Goal: Task Accomplishment & Management: Complete application form

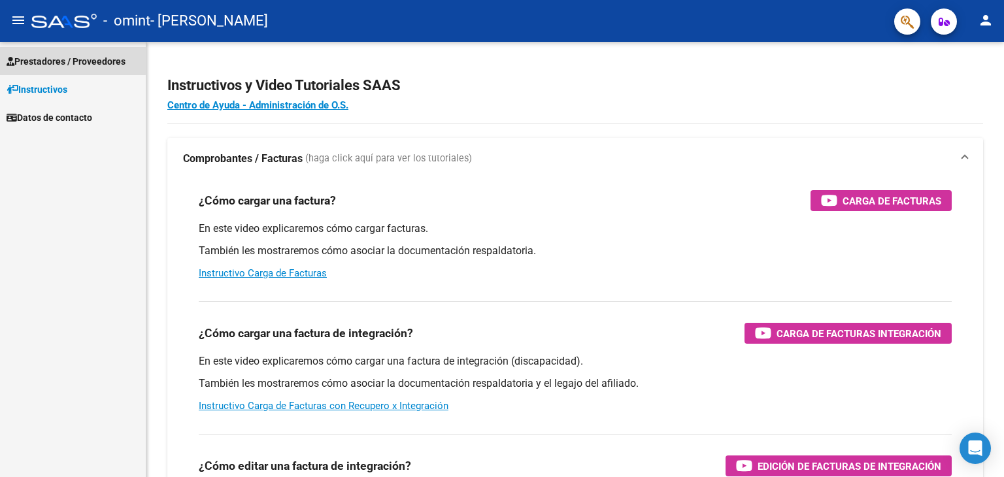
click at [66, 60] on span "Prestadores / Proveedores" at bounding box center [66, 61] width 119 height 14
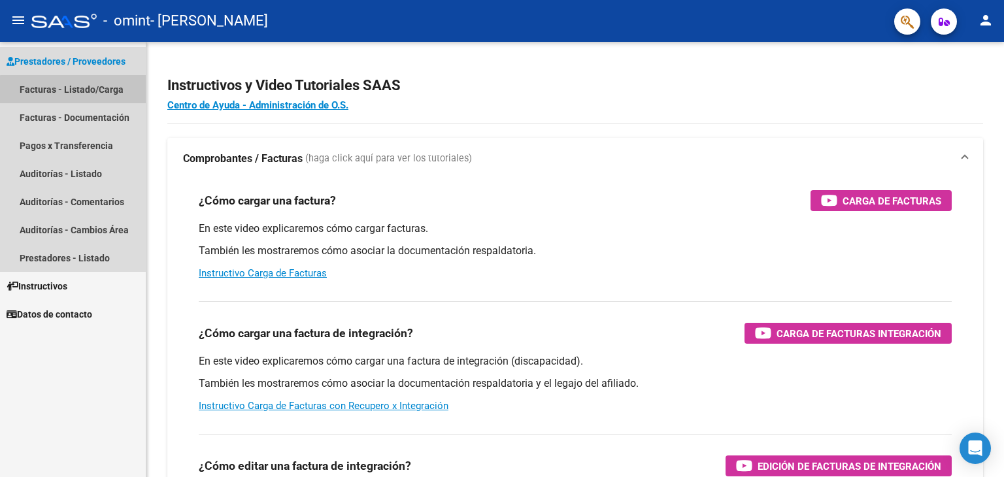
click at [86, 91] on link "Facturas - Listado/Carga" at bounding box center [73, 89] width 146 height 28
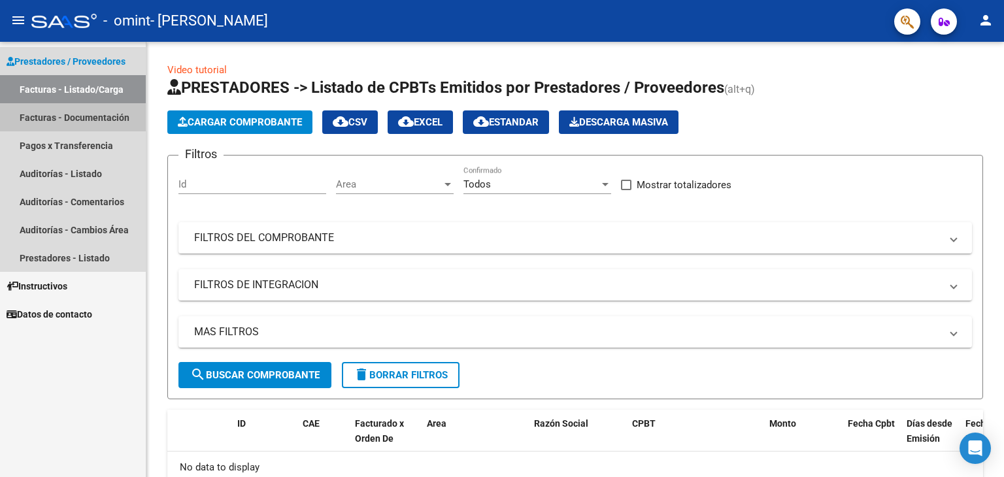
click at [91, 110] on link "Facturas - Documentación" at bounding box center [73, 117] width 146 height 28
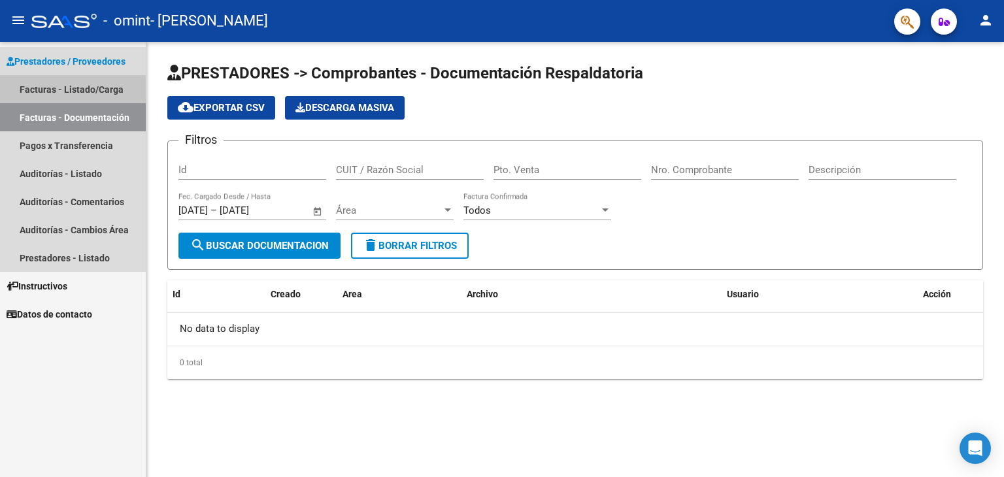
click at [86, 88] on link "Facturas - Listado/Carga" at bounding box center [73, 89] width 146 height 28
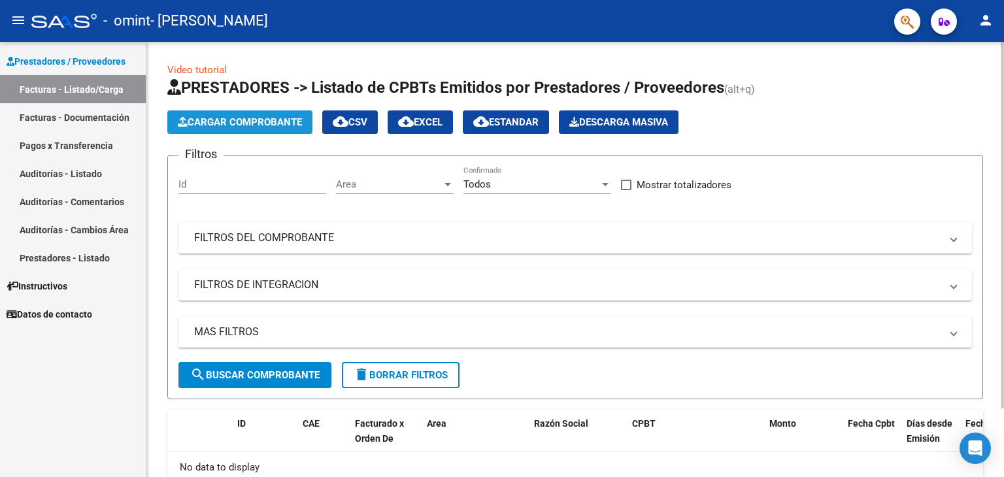
click at [252, 120] on span "Cargar Comprobante" at bounding box center [240, 122] width 124 height 12
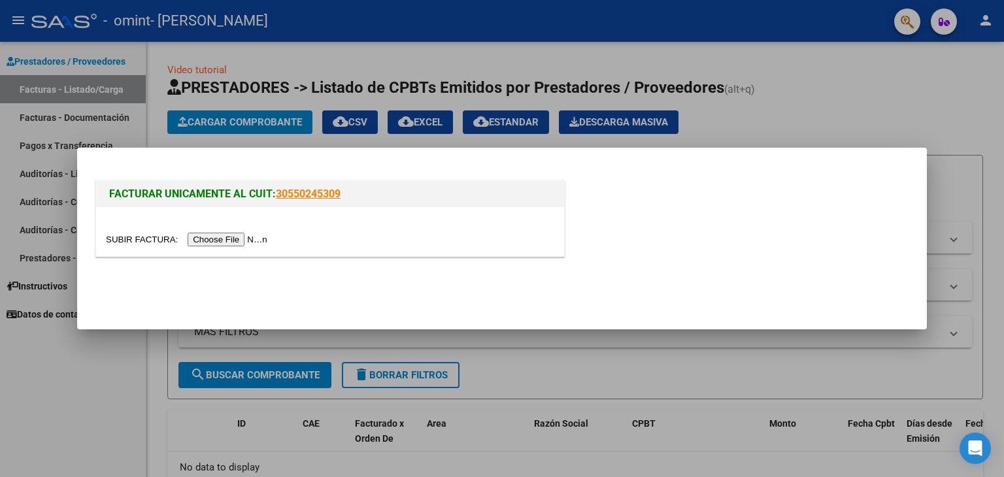
click at [223, 237] on input "file" at bounding box center [188, 240] width 165 height 14
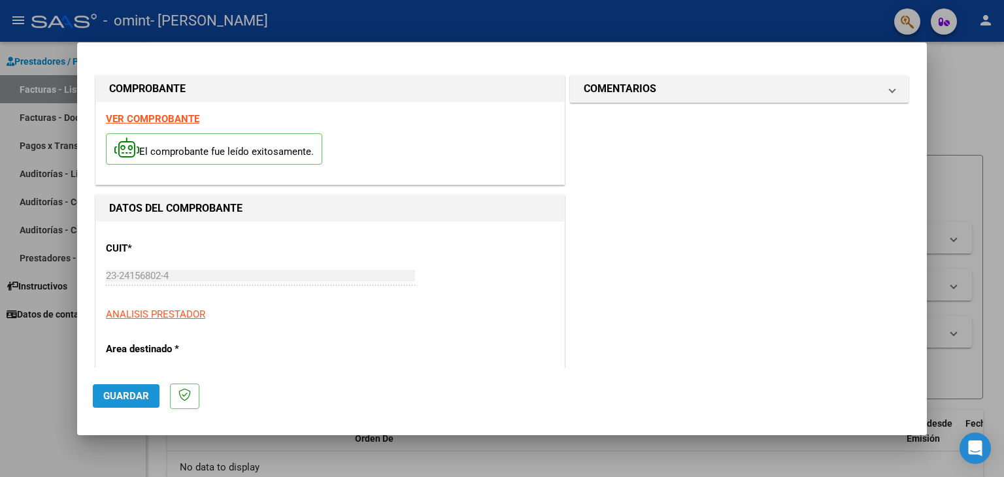
click at [108, 393] on span "Guardar" at bounding box center [126, 396] width 46 height 12
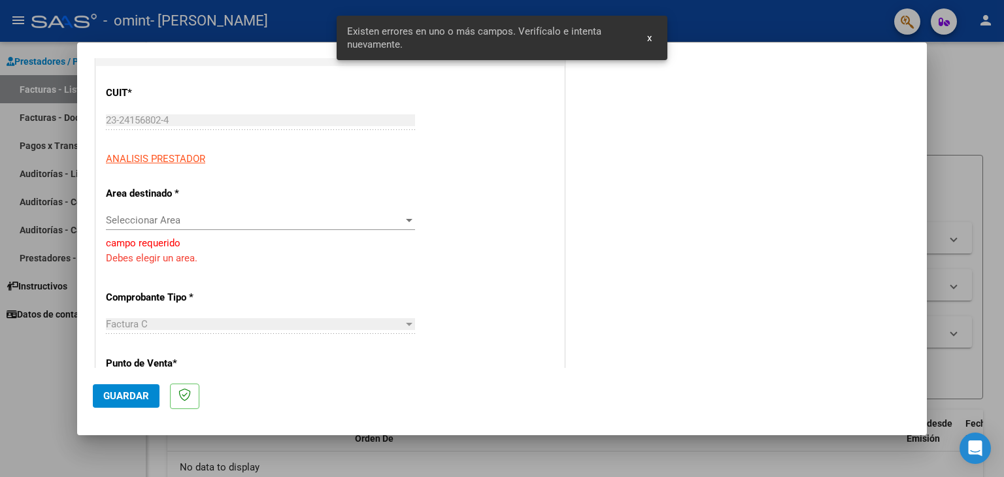
scroll to position [157, 0]
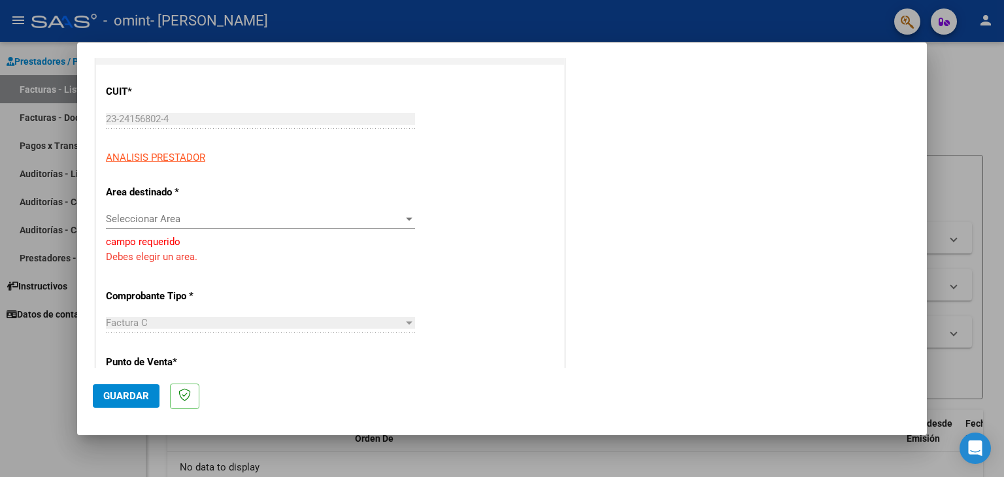
click at [403, 218] on div at bounding box center [409, 219] width 12 height 10
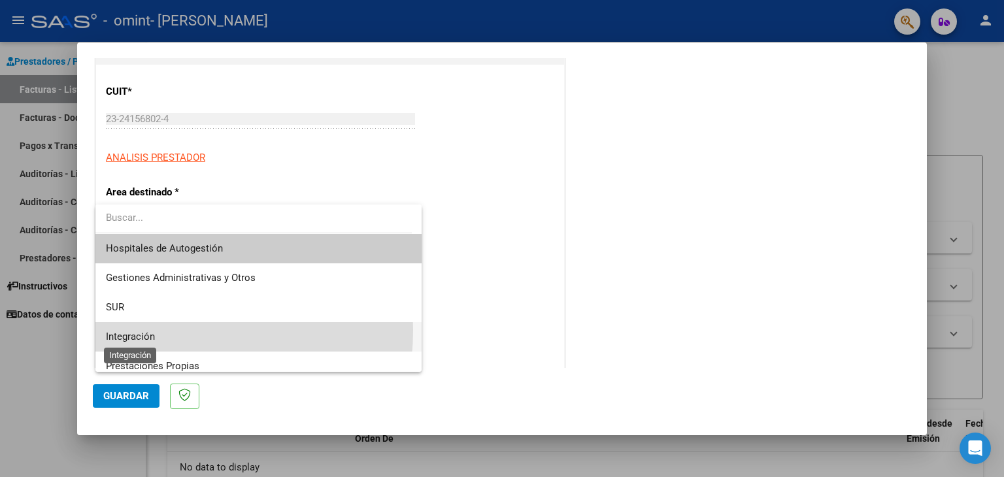
click at [146, 331] on span "Integración" at bounding box center [130, 337] width 49 height 12
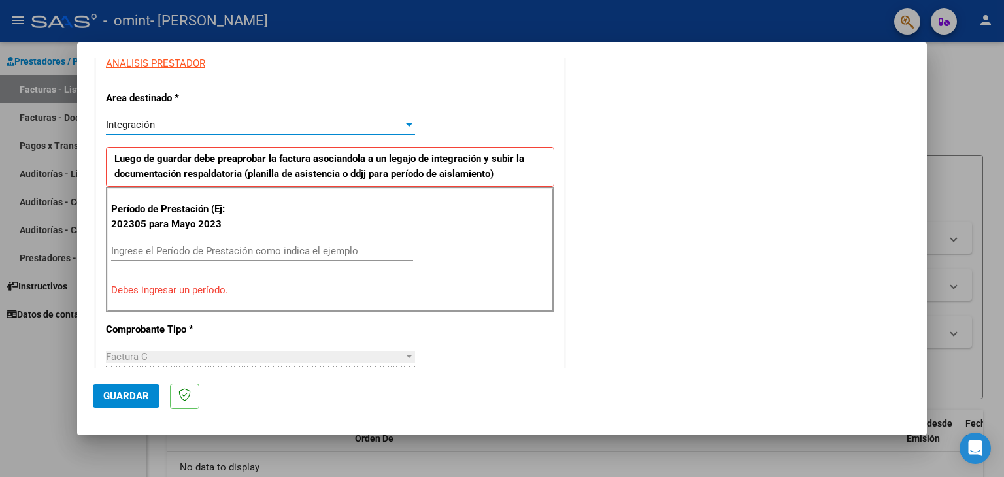
scroll to position [252, 0]
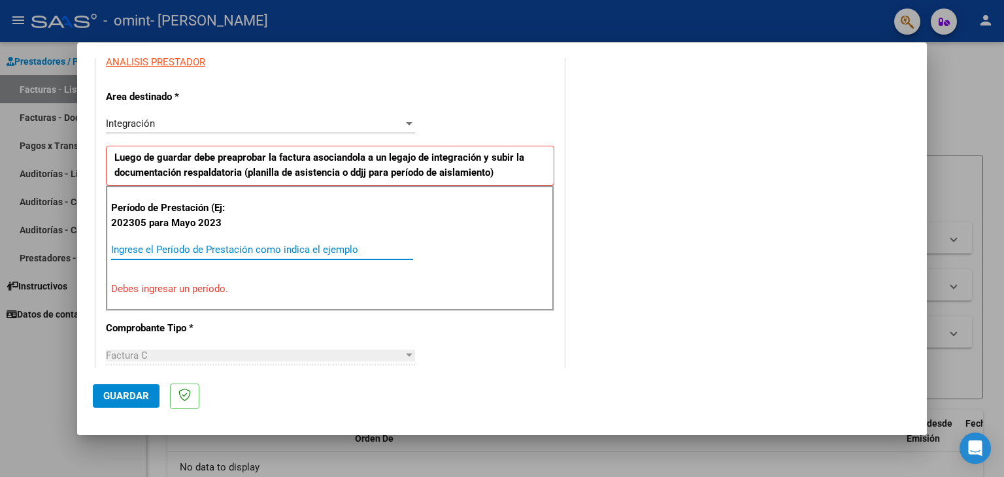
click at [120, 244] on input "Ingrese el Período de Prestación como indica el ejemplo" at bounding box center [262, 250] width 302 height 12
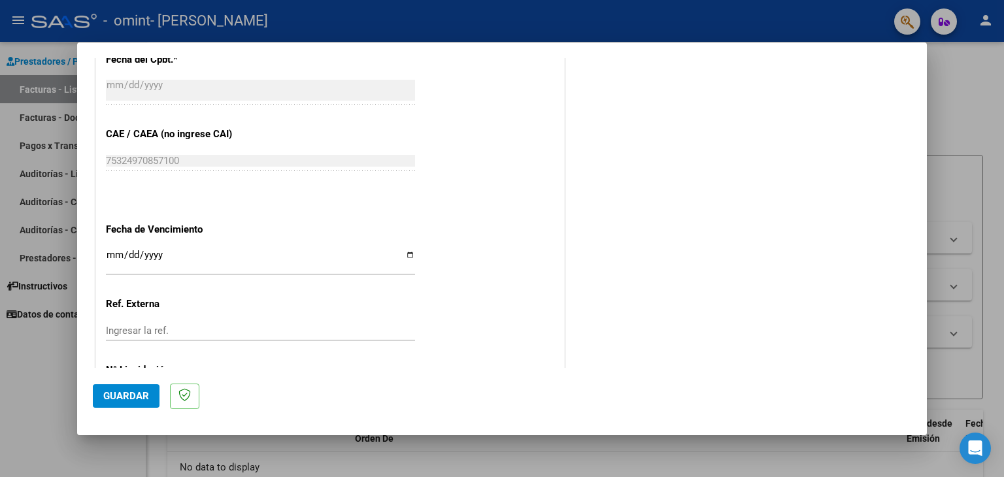
scroll to position [753, 0]
type input "202507"
click at [109, 252] on input "Ingresar la fecha" at bounding box center [260, 258] width 309 height 21
click at [406, 251] on input "Ingresar la fecha" at bounding box center [260, 258] width 309 height 21
type input "[DATE]"
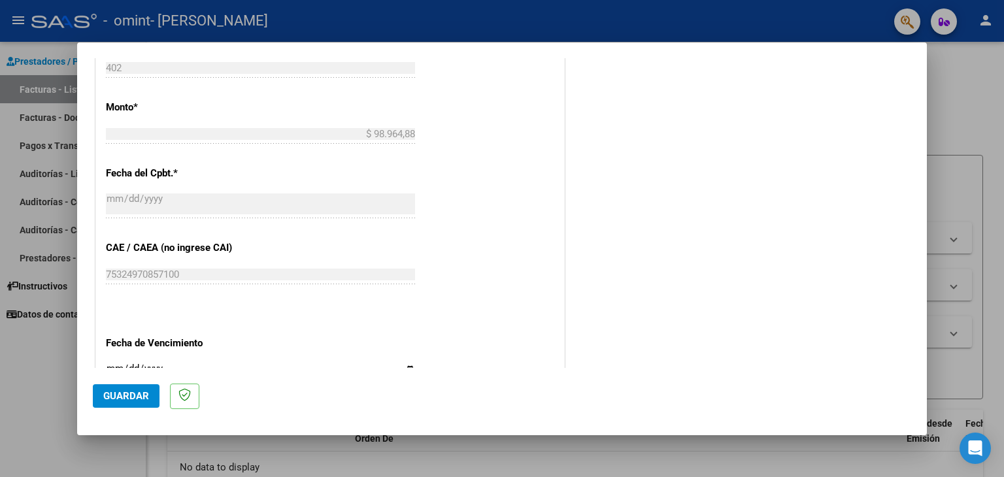
scroll to position [814, 0]
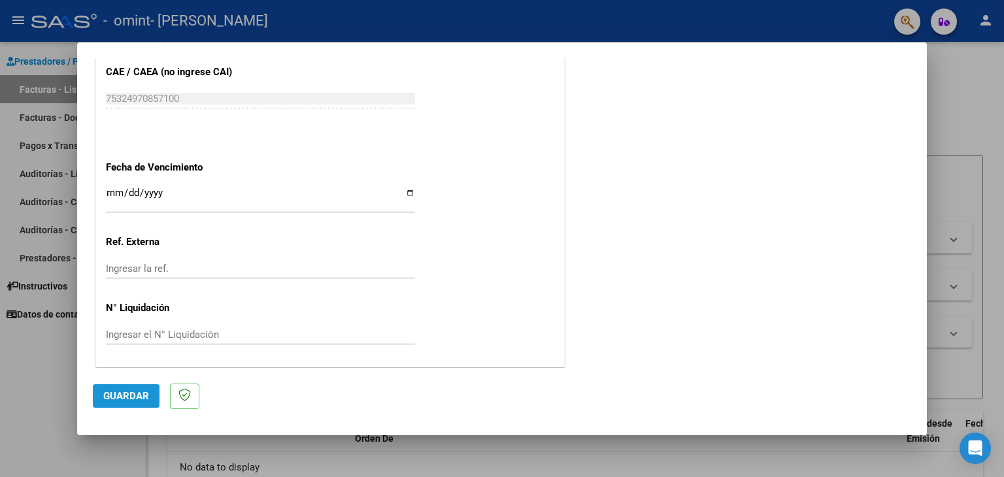
click at [116, 395] on span "Guardar" at bounding box center [126, 396] width 46 height 12
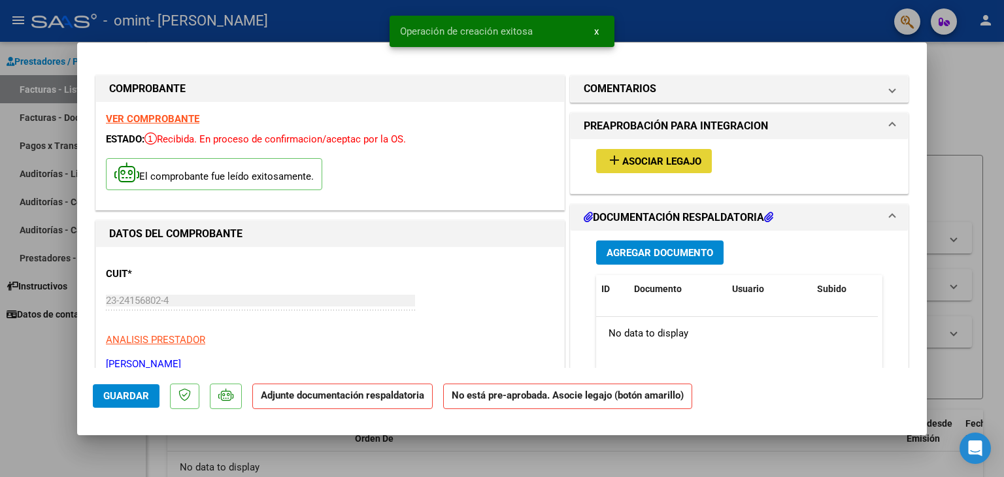
click at [611, 154] on mat-icon "add" at bounding box center [614, 160] width 16 height 16
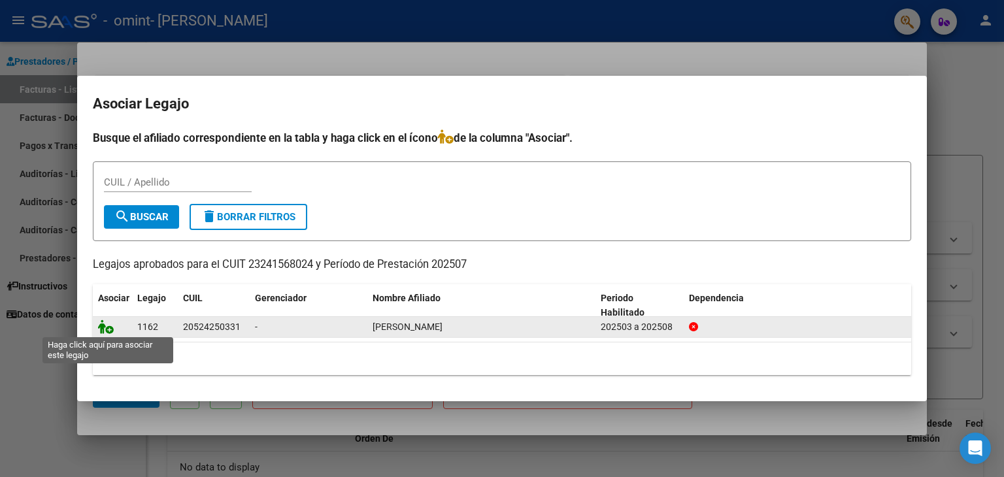
click at [102, 330] on icon at bounding box center [106, 327] width 16 height 14
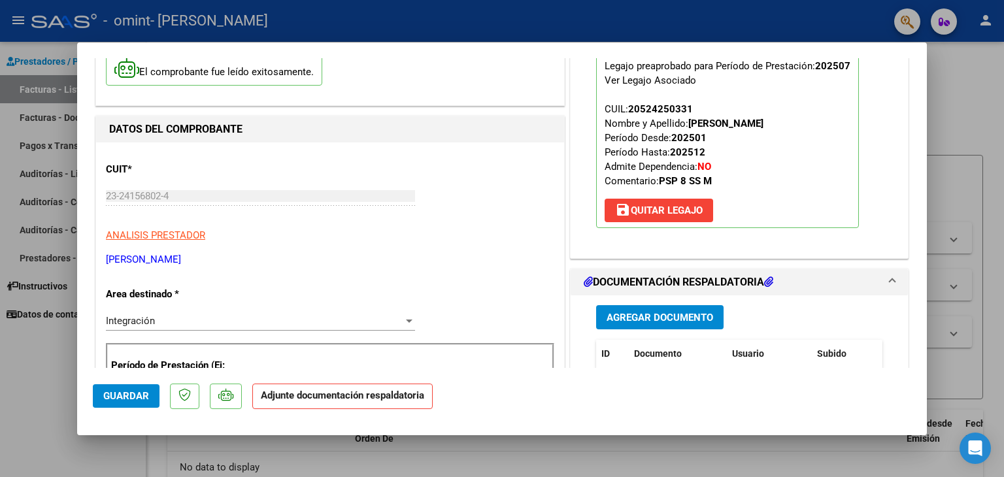
scroll to position [105, 0]
click at [623, 312] on span "Agregar Documento" at bounding box center [659, 318] width 107 height 12
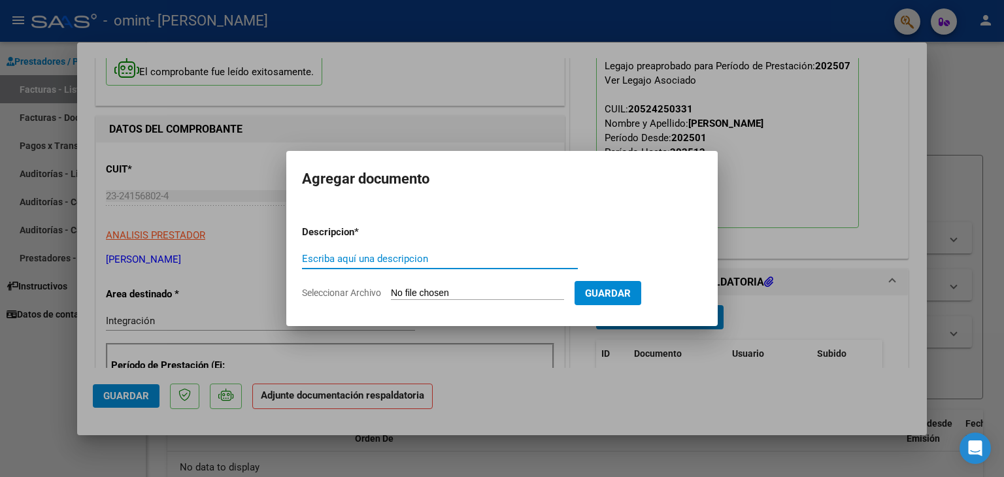
click at [310, 257] on input "Escriba aquí una descripcion" at bounding box center [440, 259] width 276 height 12
type input "Planilla de Asistencia"
click at [401, 291] on input "Seleccionar Archivo" at bounding box center [477, 294] width 173 height 12
type input "C:\fakepath\Planilla de Asistencia_23241568024_011_00002_00000402.pdf"
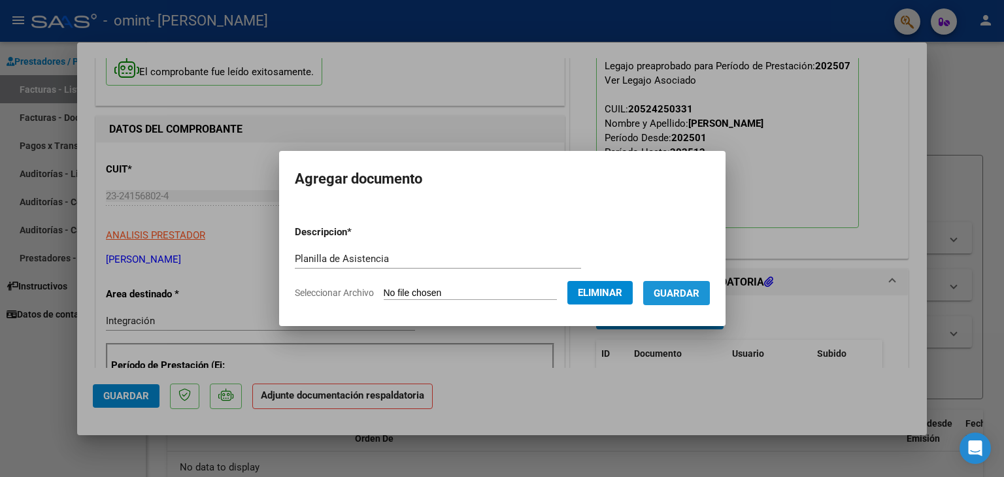
click at [689, 287] on span "Guardar" at bounding box center [676, 293] width 46 height 12
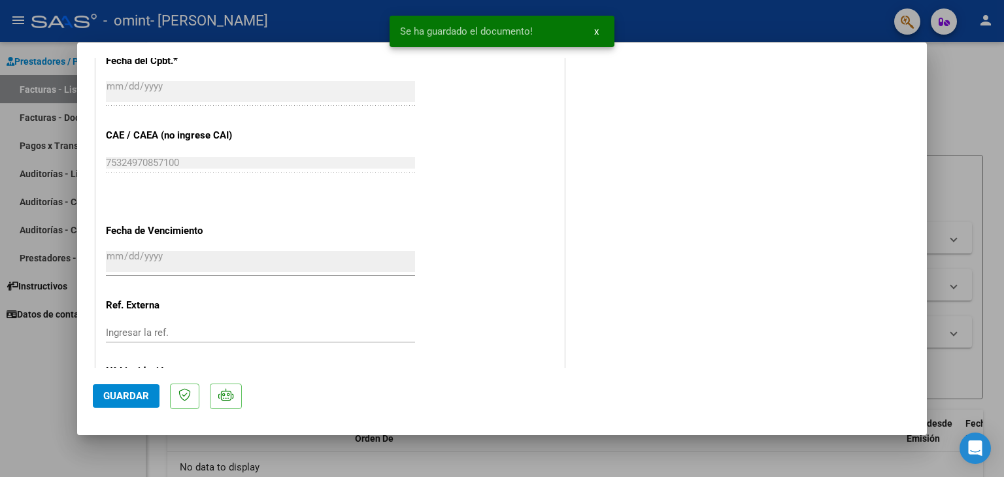
scroll to position [858, 0]
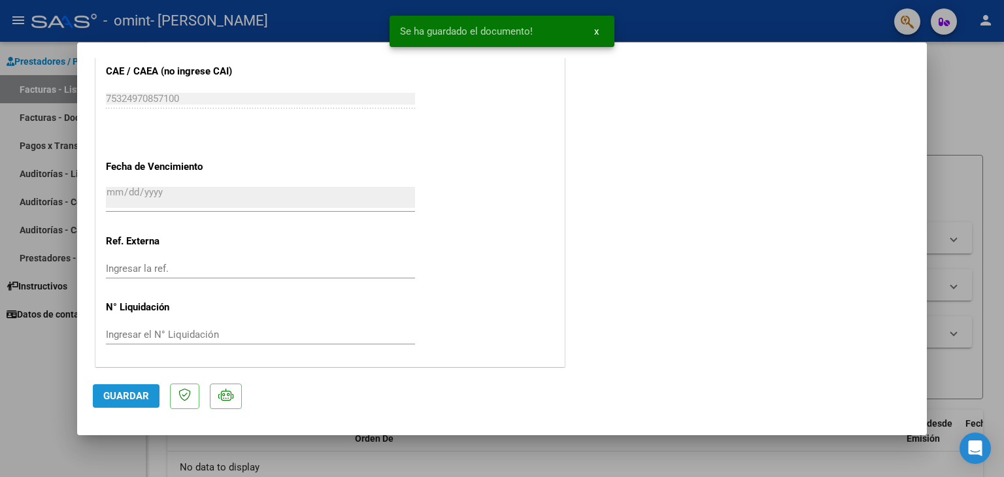
click at [122, 393] on span "Guardar" at bounding box center [126, 396] width 46 height 12
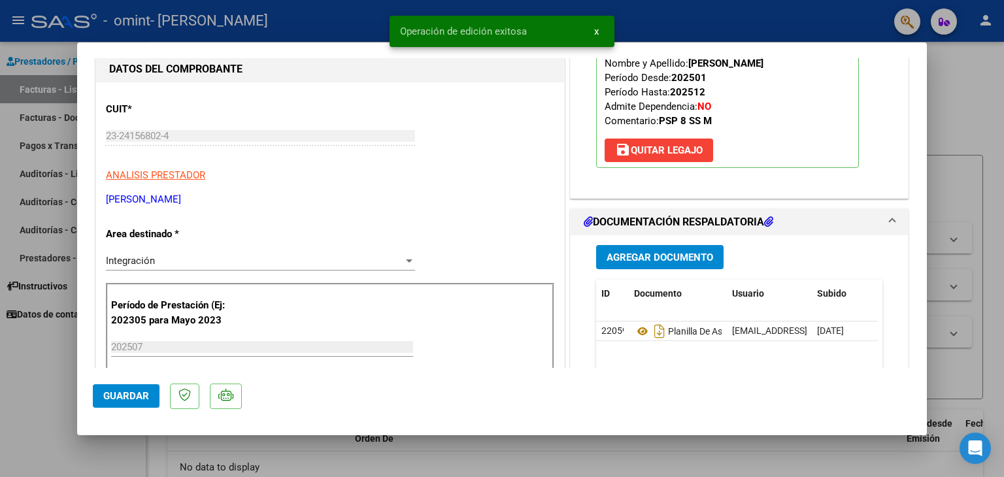
scroll to position [0, 0]
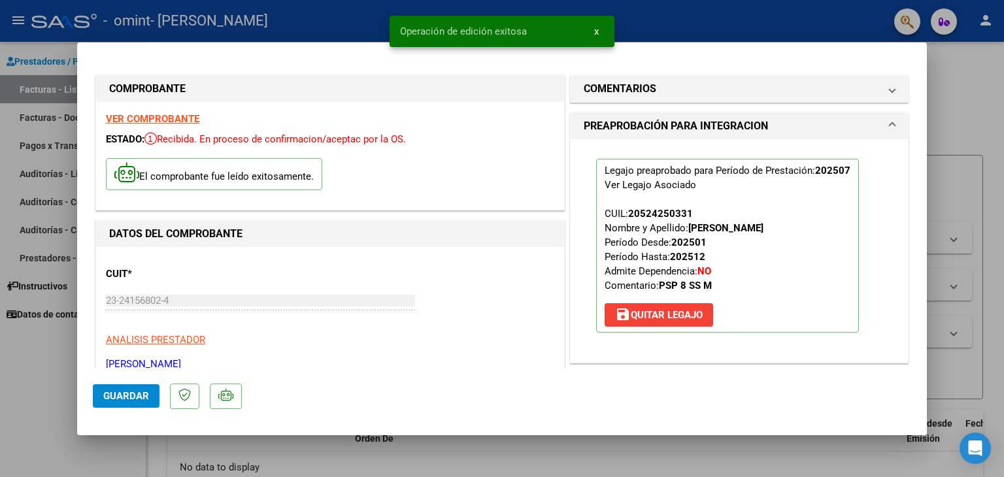
click at [967, 84] on div at bounding box center [502, 238] width 1004 height 477
